Goal: Find specific page/section: Find specific page/section

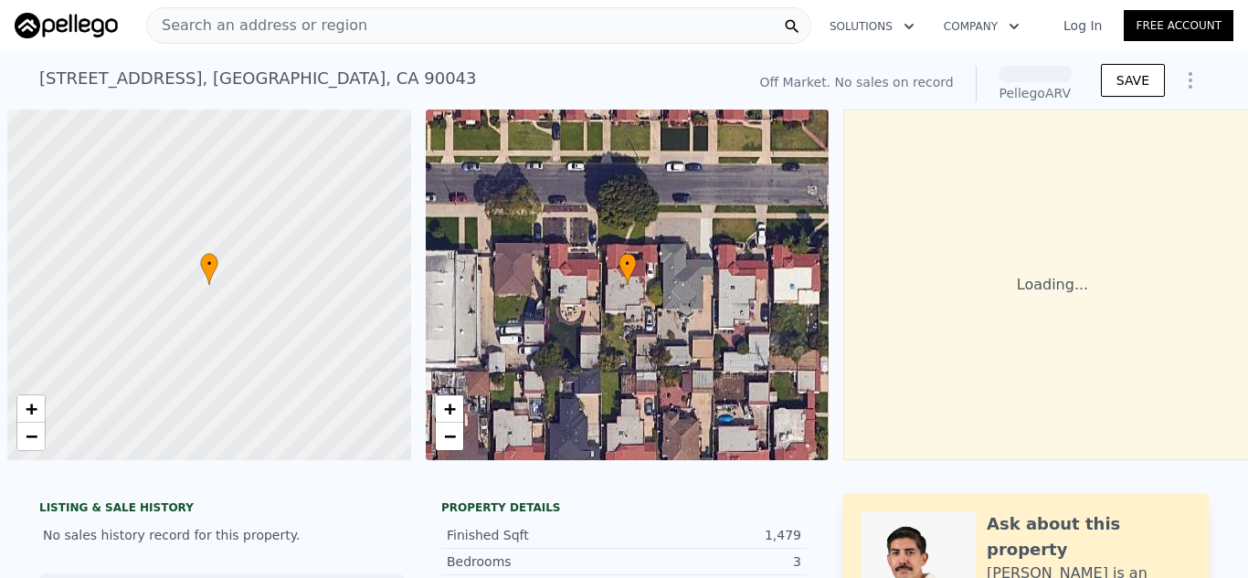
scroll to position [0, 7]
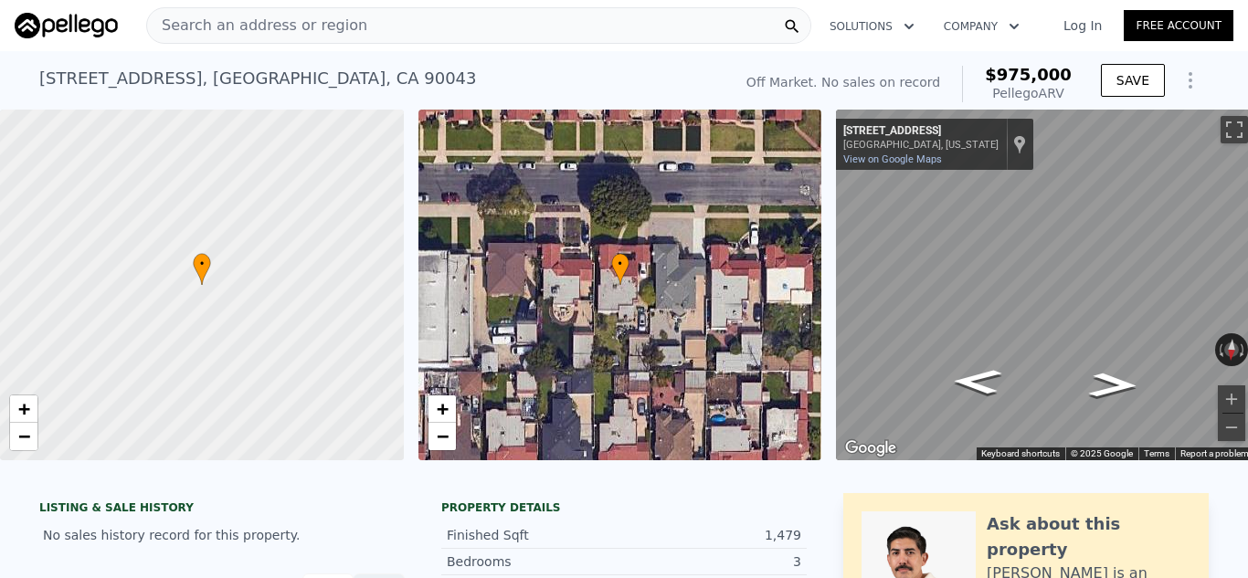
click at [619, 18] on div "Search an address or region" at bounding box center [478, 25] width 665 height 37
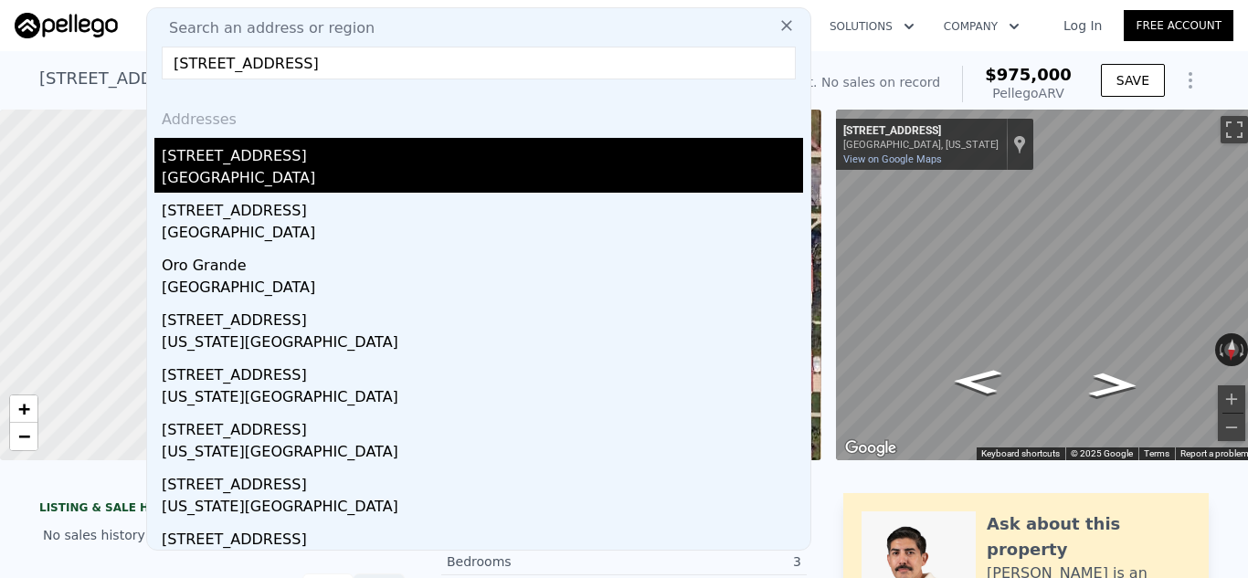
type input "24625 Ledbury Road Oro Grande, CA"
click at [439, 153] on div "[STREET_ADDRESS]" at bounding box center [482, 152] width 641 height 29
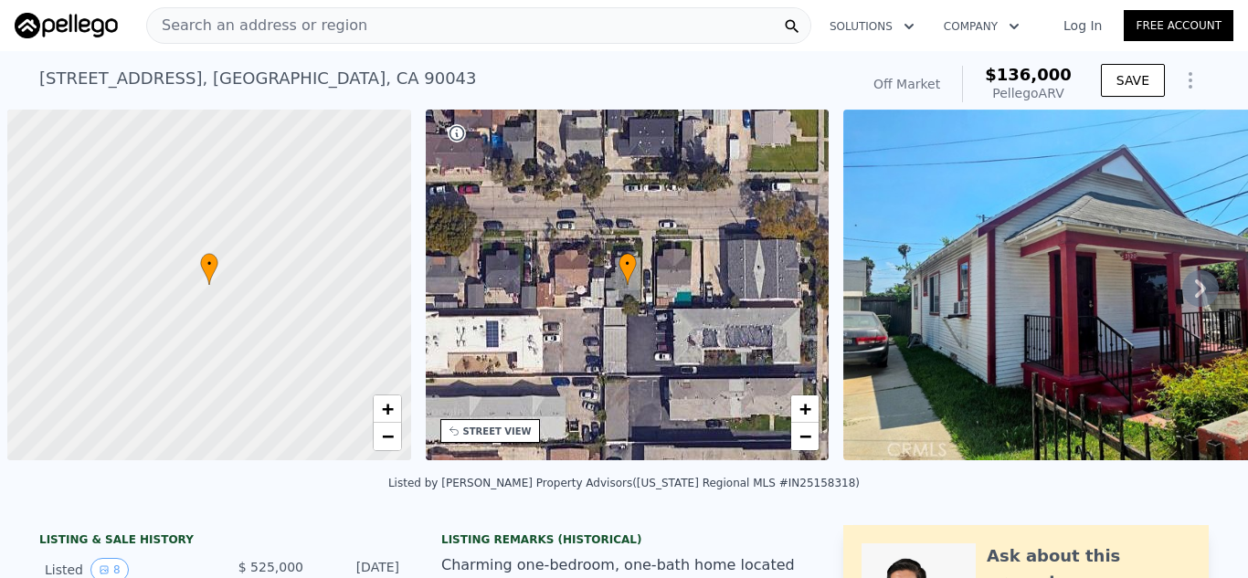
scroll to position [0, 7]
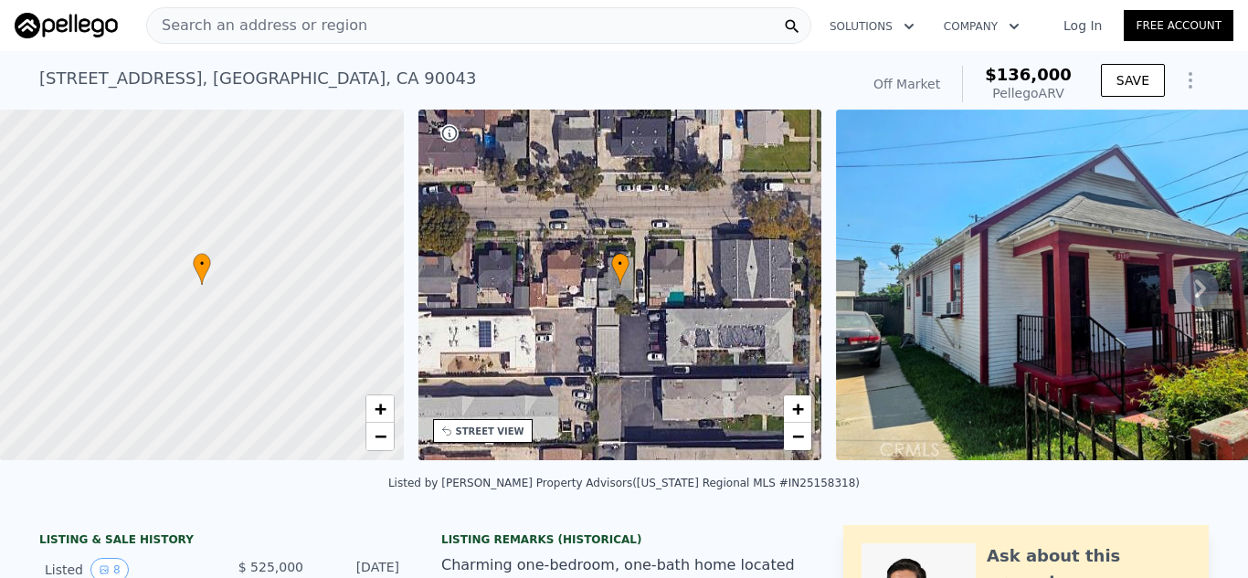
click at [544, 21] on div "Search an address or region" at bounding box center [478, 25] width 665 height 37
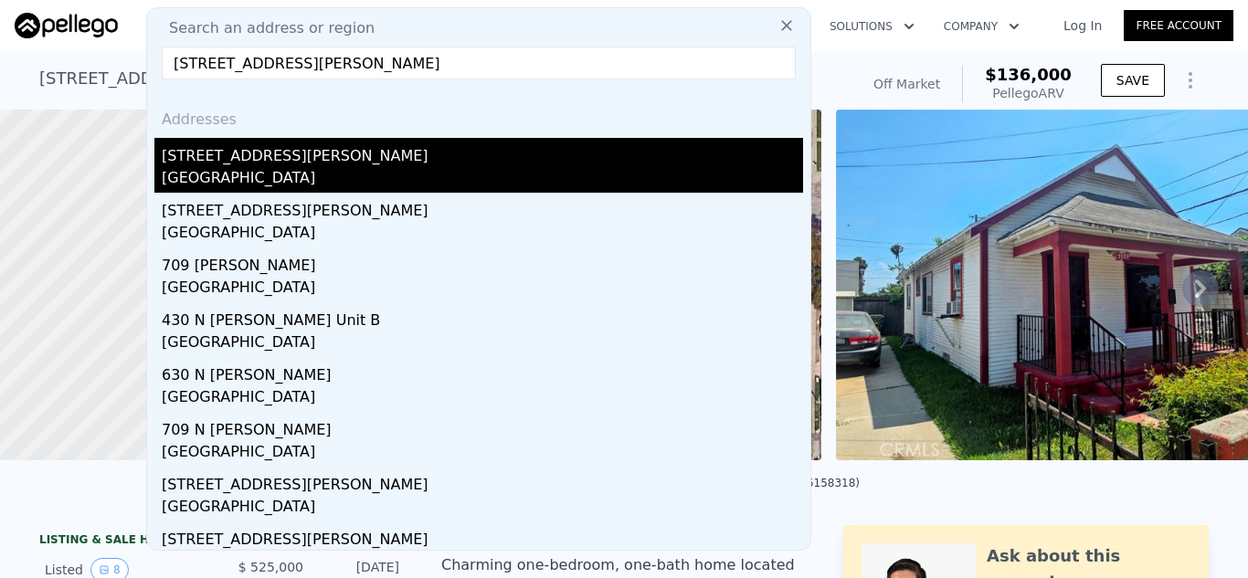
type input "[STREET_ADDRESS][PERSON_NAME]"
click at [500, 164] on div "[STREET_ADDRESS][PERSON_NAME]" at bounding box center [482, 152] width 641 height 29
